Goal: Task Accomplishment & Management: Manage account settings

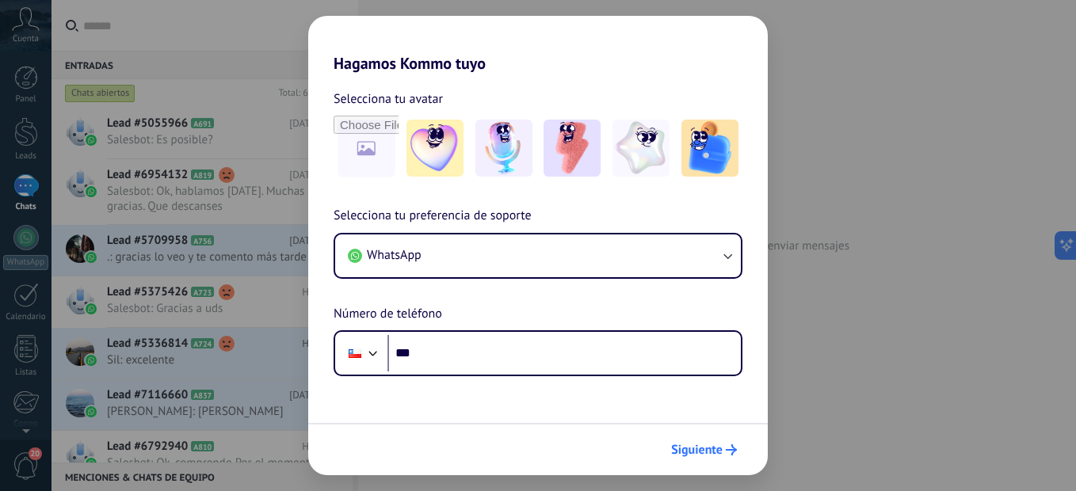
click at [703, 447] on span "Siguiente" at bounding box center [696, 449] width 51 height 11
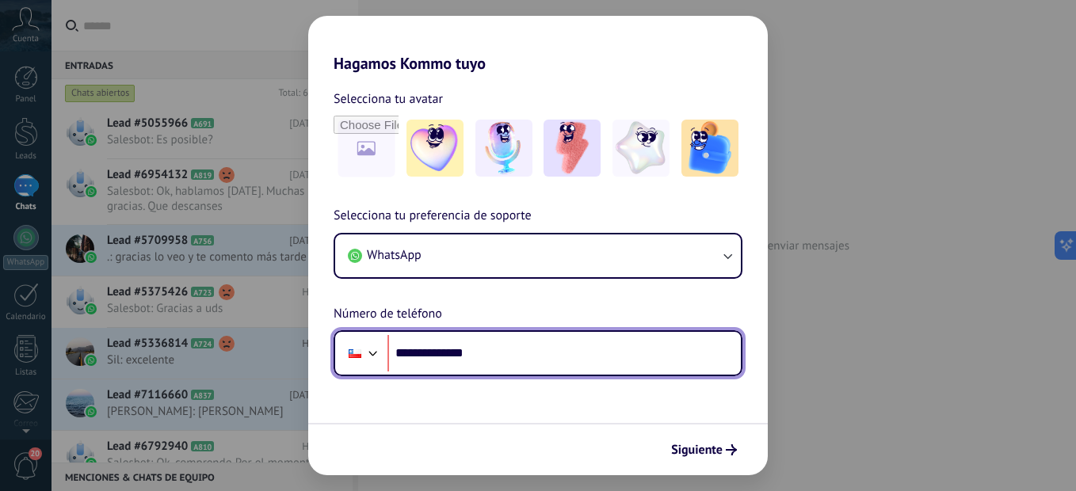
type input "**********"
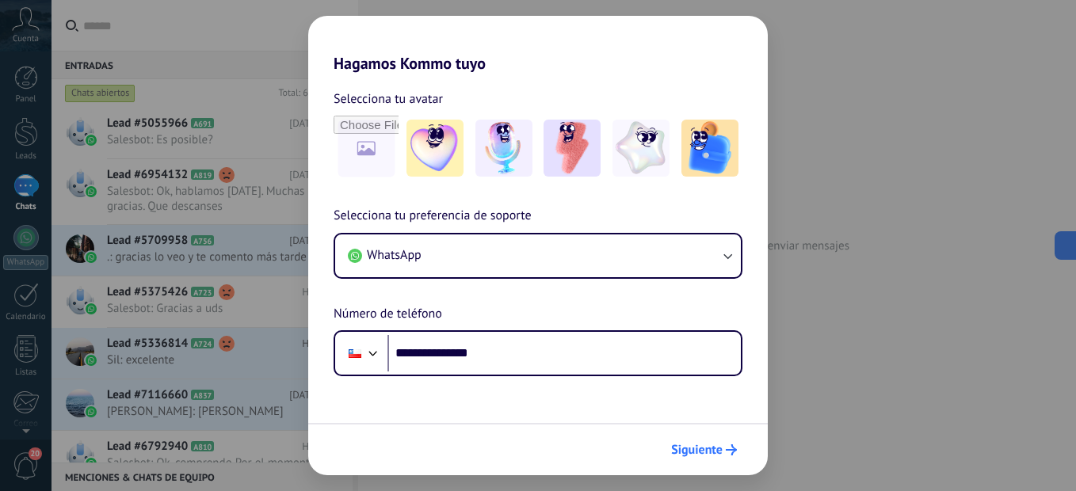
click at [682, 449] on span "Siguiente" at bounding box center [696, 449] width 51 height 11
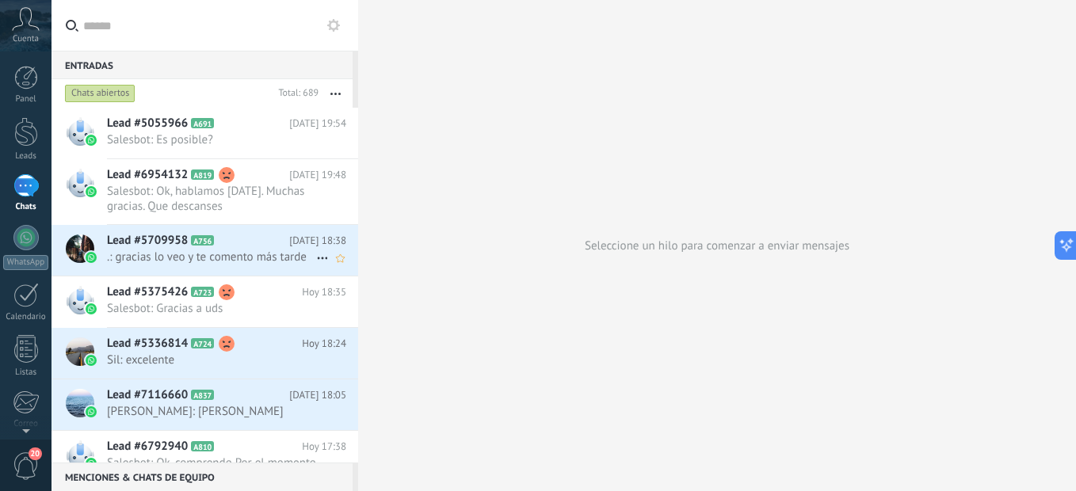
click at [177, 253] on span ".: gracias lo veo y te comento más tarde" at bounding box center [211, 256] width 209 height 15
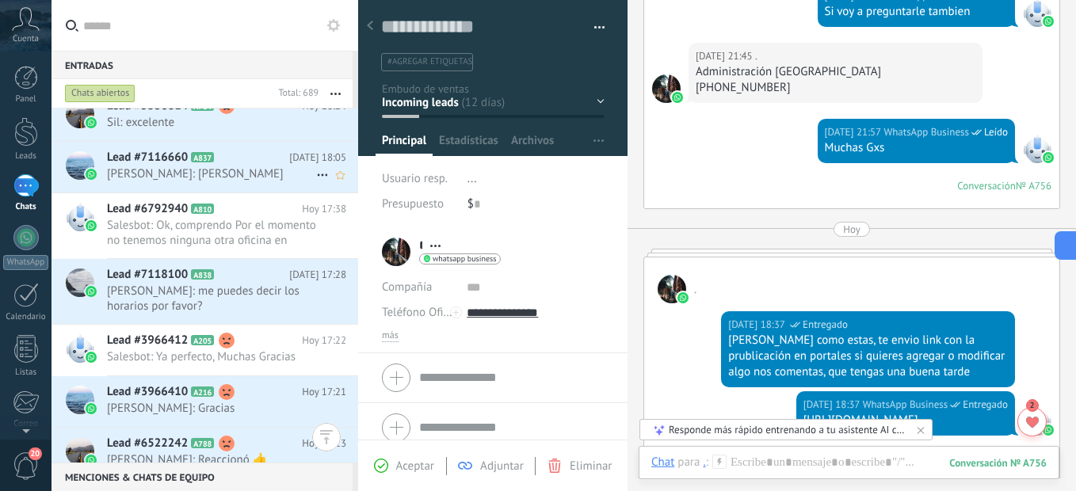
scroll to position [318, 0]
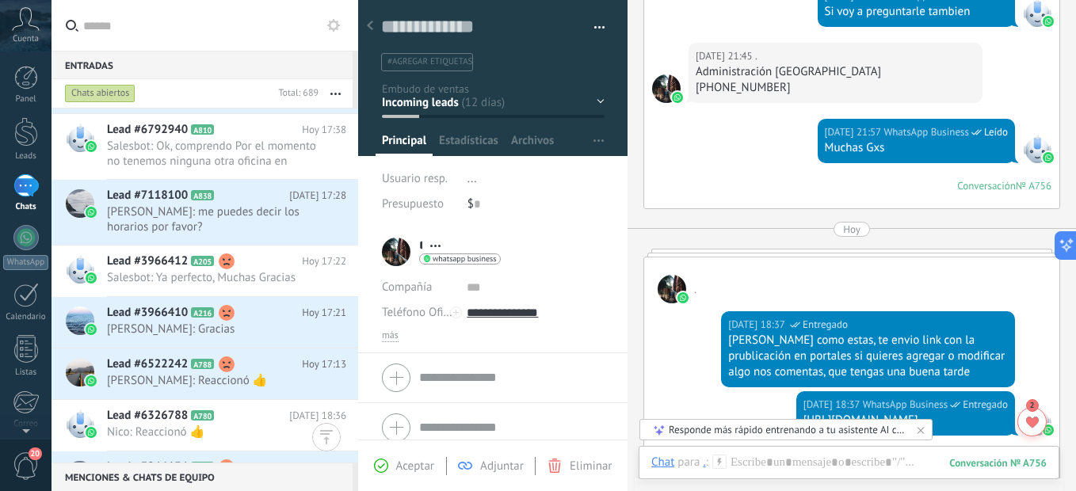
click at [171, 269] on span "Lead #3966412" at bounding box center [147, 261] width 81 height 16
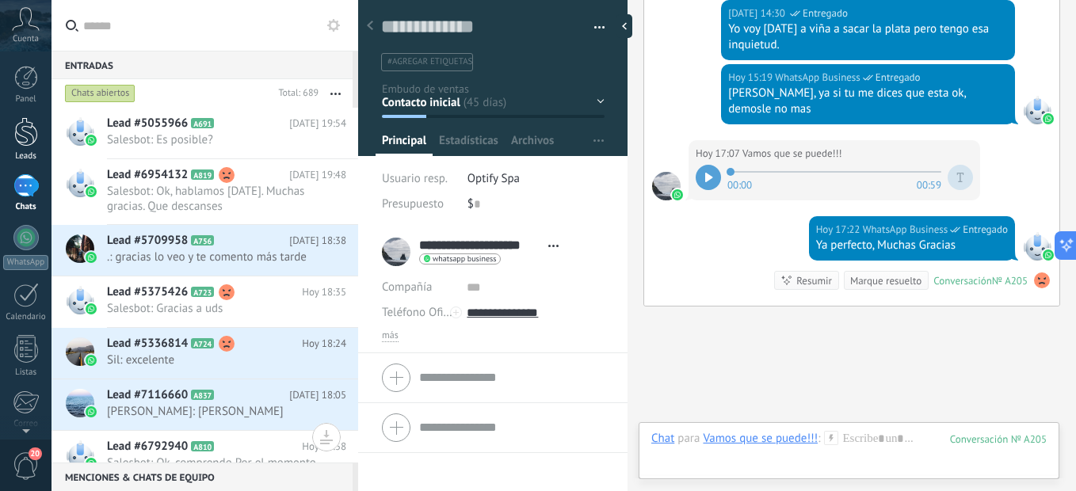
click at [15, 126] on div at bounding box center [26, 131] width 24 height 29
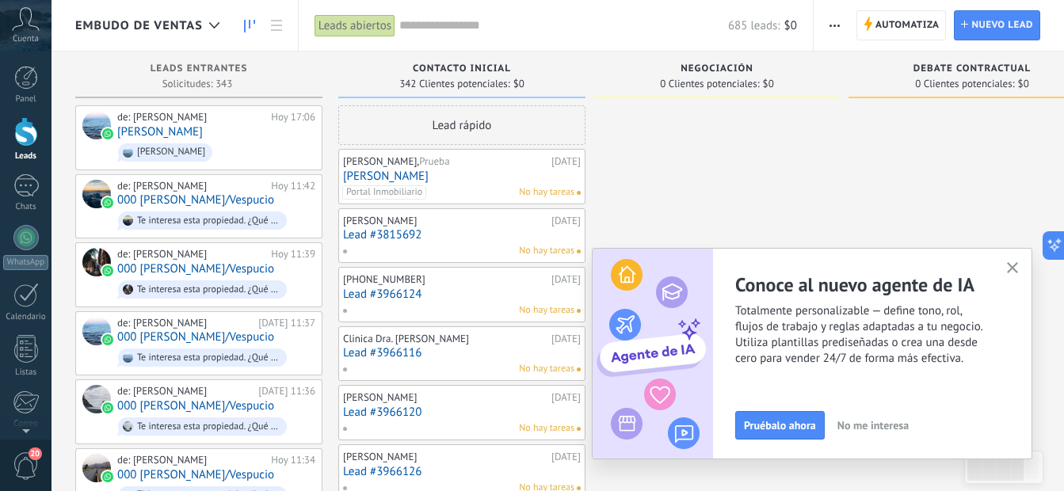
click at [1014, 265] on icon "button" at bounding box center [1013, 268] width 12 height 12
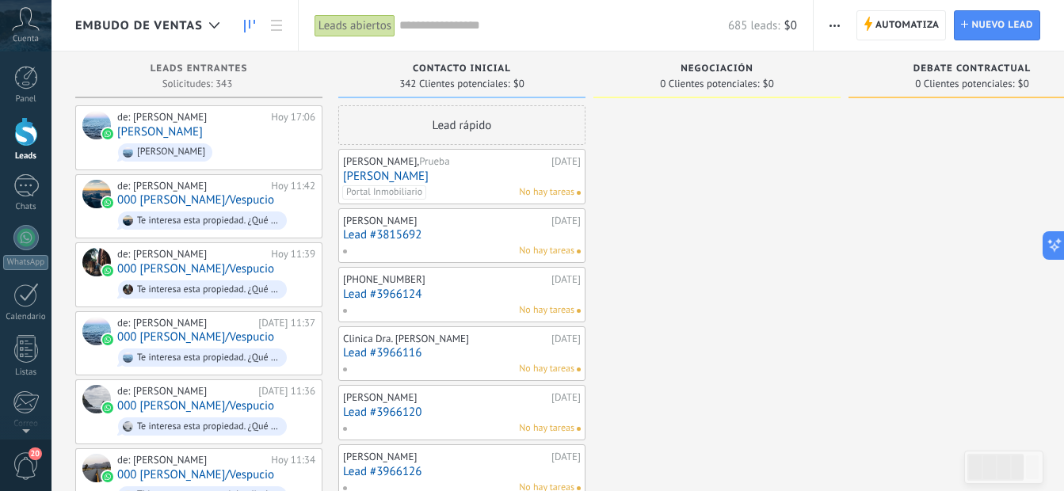
click at [409, 229] on link "Lead #3815692" at bounding box center [462, 234] width 238 height 13
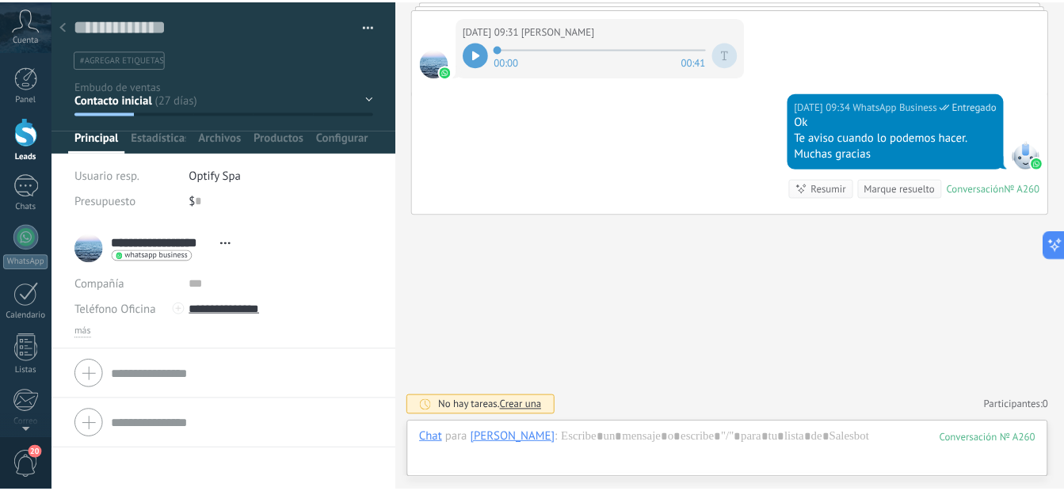
scroll to position [24, 0]
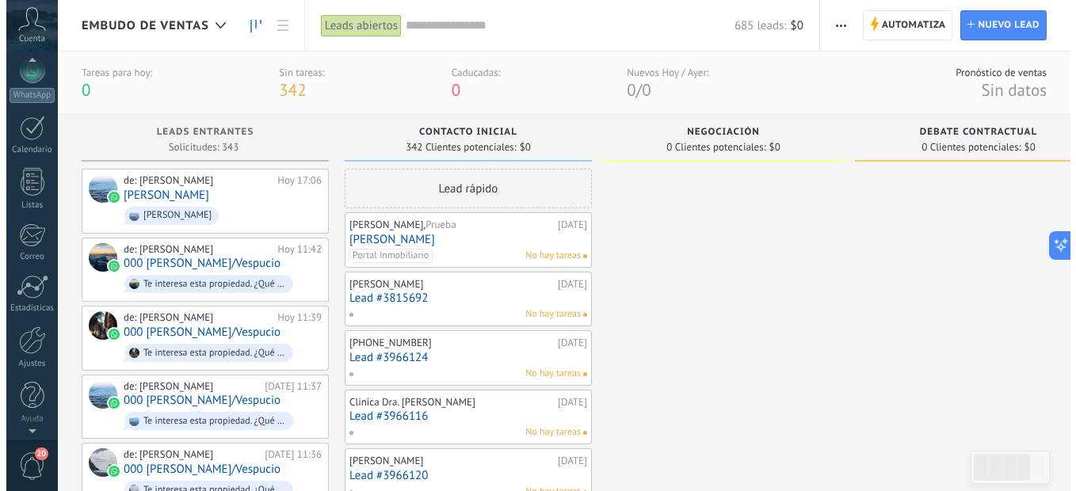
scroll to position [168, 0]
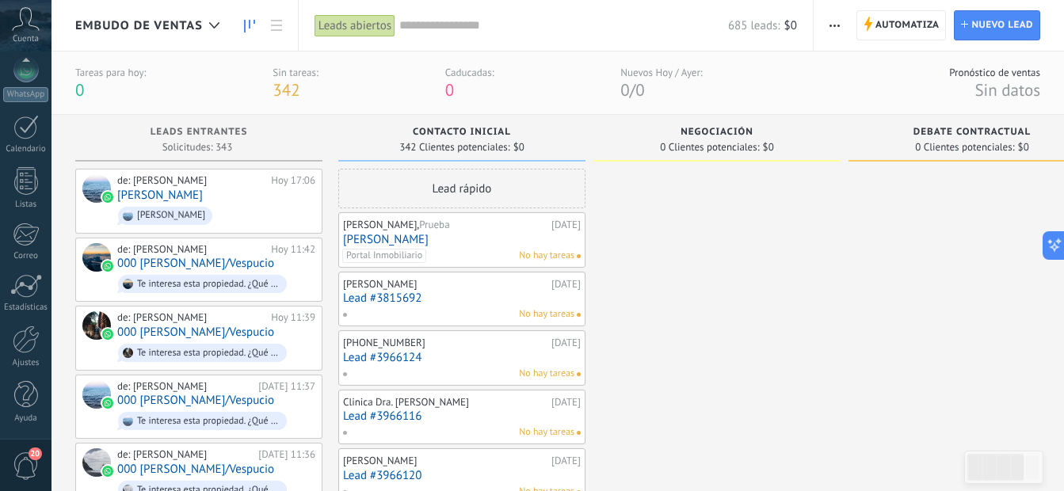
click at [29, 449] on span "20" at bounding box center [35, 454] width 13 height 13
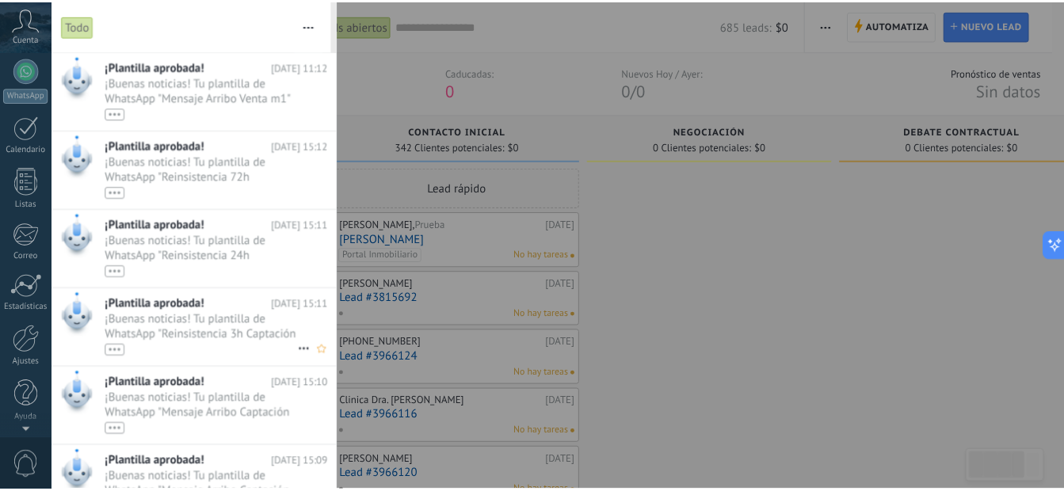
scroll to position [0, 0]
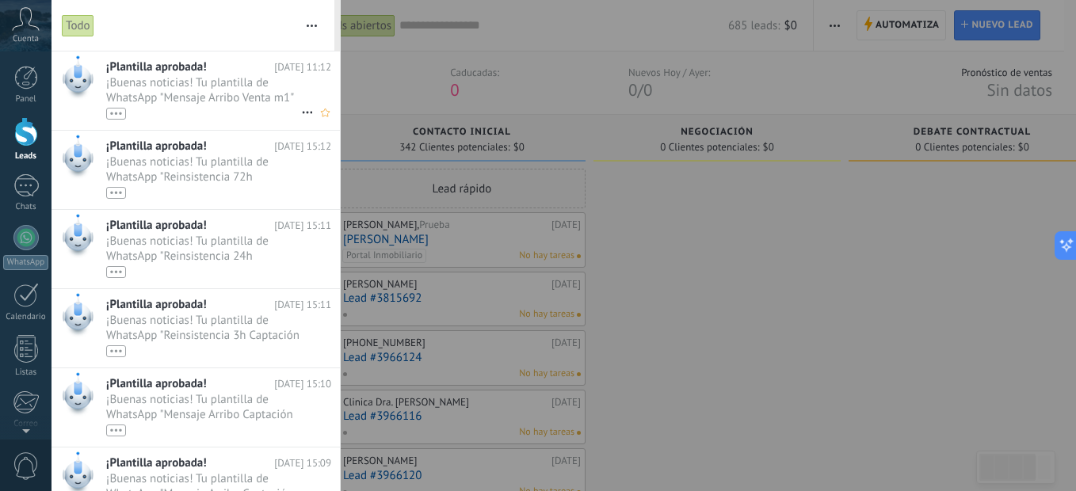
click at [202, 90] on span "¡Buenas noticias! Tu plantilla de WhatsApp "Mensaje Arribo Venta m1" ha sido ap…" at bounding box center [203, 97] width 195 height 44
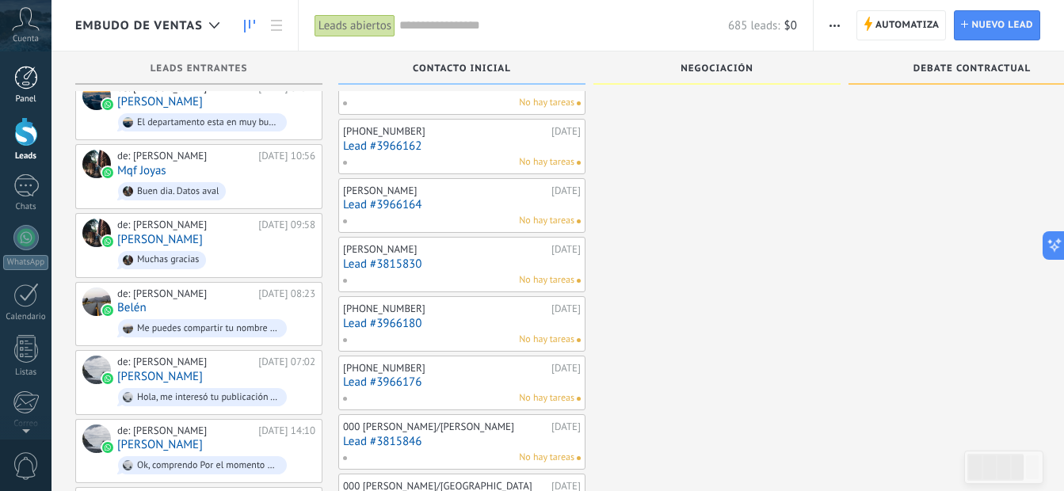
click at [23, 75] on div at bounding box center [26, 78] width 24 height 24
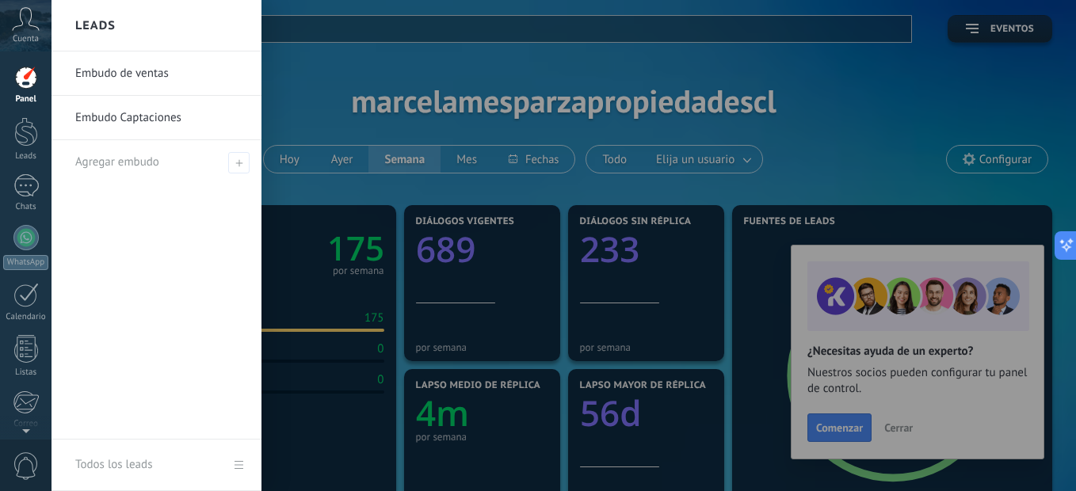
click at [131, 76] on link "Embudo de ventas" at bounding box center [160, 73] width 170 height 44
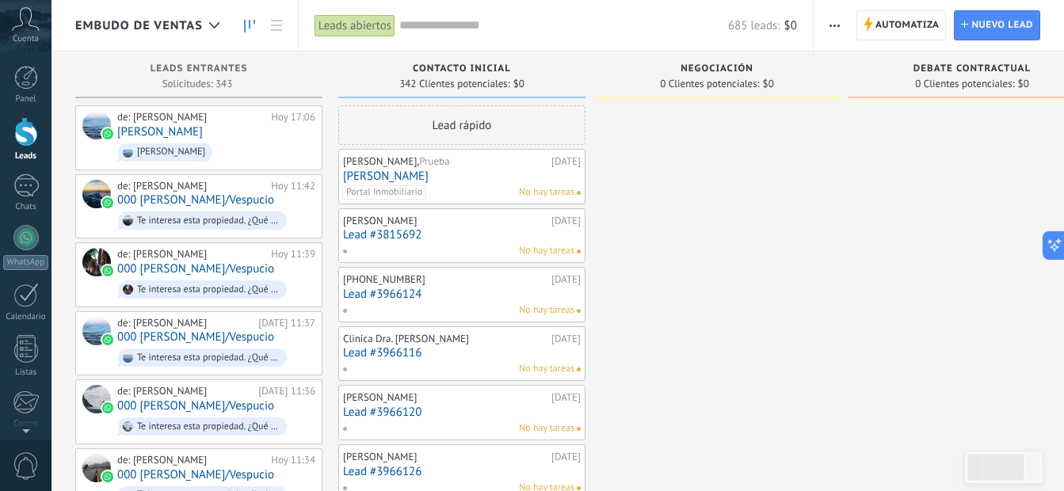
click at [384, 169] on link "[PERSON_NAME]" at bounding box center [462, 175] width 238 height 13
click at [189, 200] on link "000 [PERSON_NAME]/Vespucio" at bounding box center [195, 199] width 157 height 13
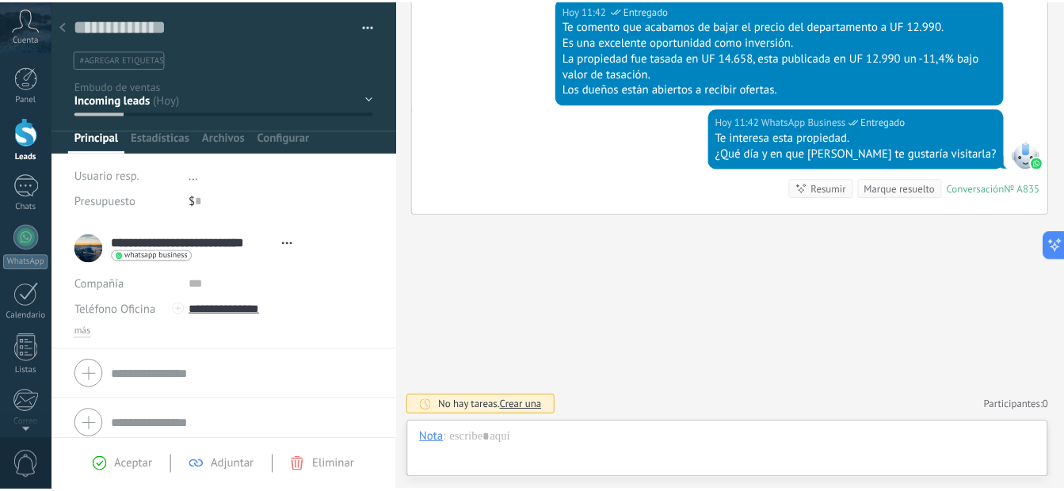
scroll to position [10, 0]
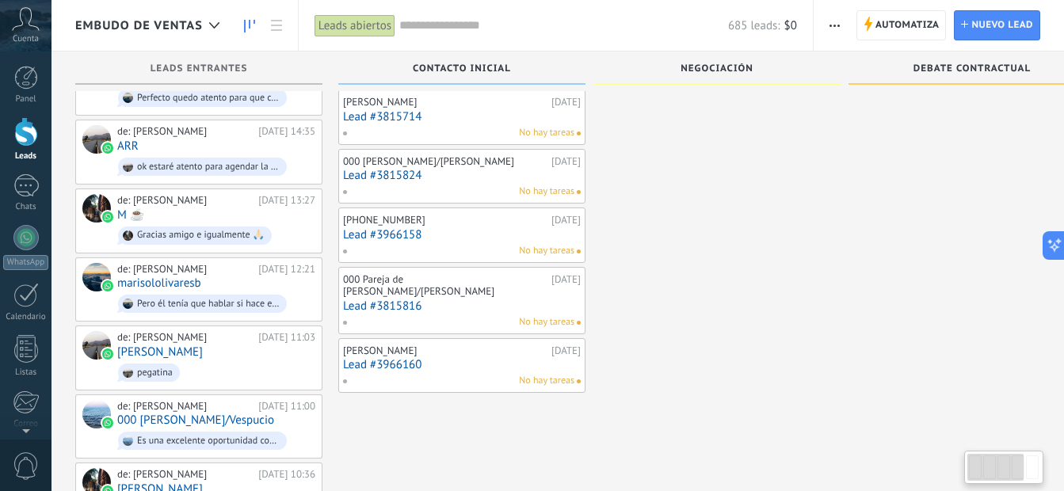
scroll to position [950, 0]
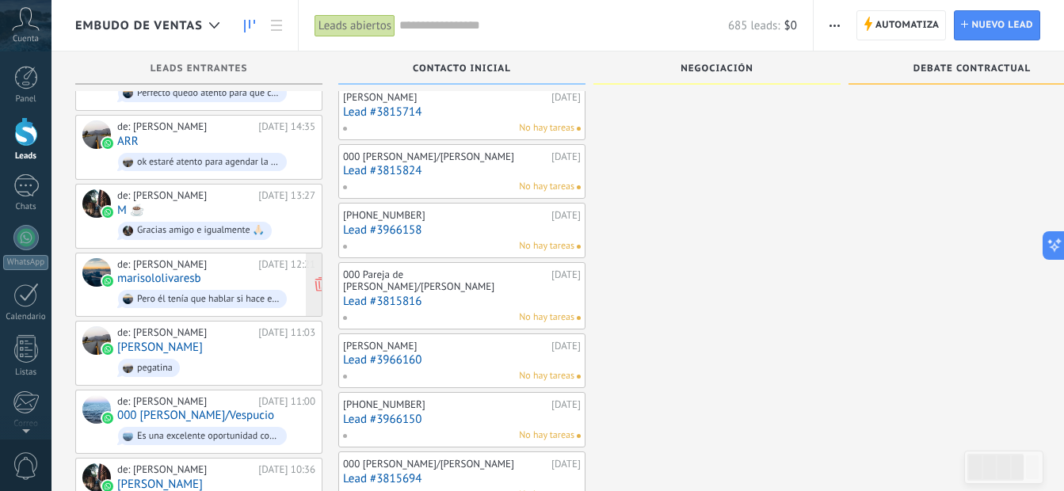
click at [214, 294] on div "Pero él tenía que hablar si hace el informe a medias." at bounding box center [208, 299] width 143 height 11
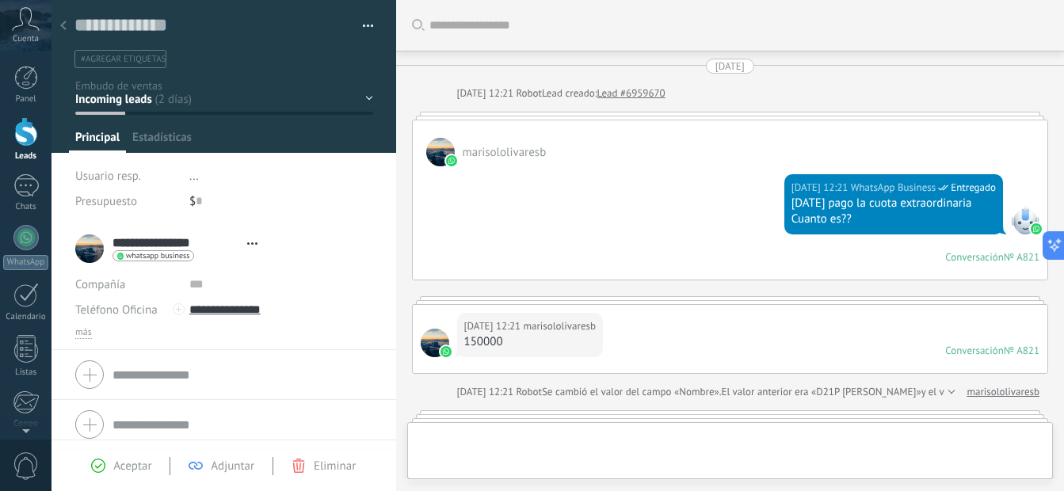
type textarea "**********"
